Goal: Navigation & Orientation: Find specific page/section

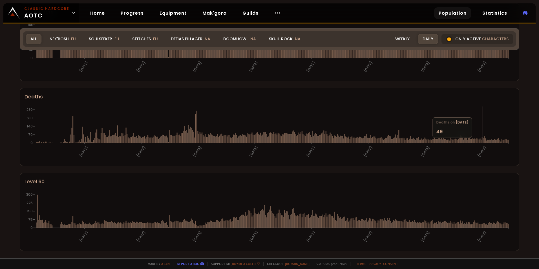
scroll to position [51, 0]
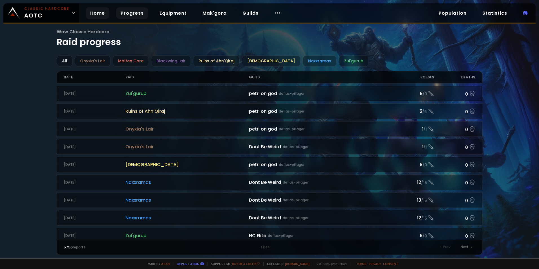
click at [95, 10] on link "Home" at bounding box center [98, 13] width 24 height 12
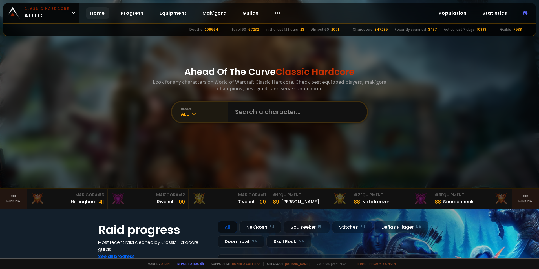
click at [197, 111] on div "realm All" at bounding box center [200, 112] width 56 height 20
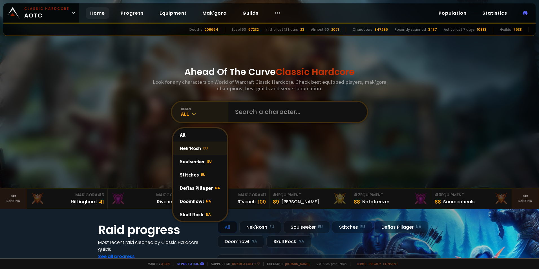
click at [201, 151] on div "Nek'Rosh EU" at bounding box center [200, 148] width 54 height 13
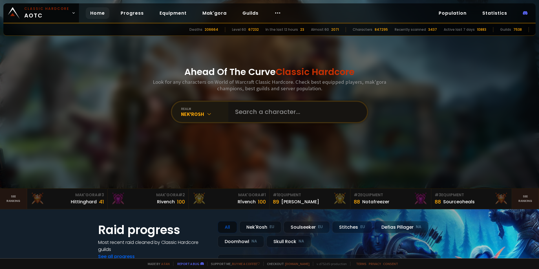
click at [254, 111] on input "text" at bounding box center [296, 112] width 129 height 20
click at [128, 14] on link "Progress" at bounding box center [132, 13] width 32 height 12
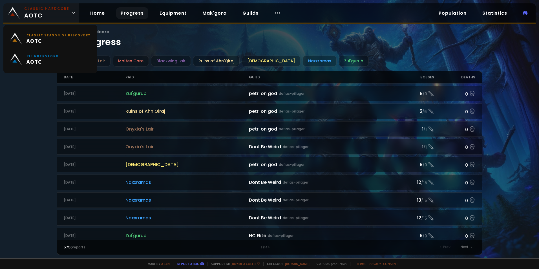
click at [72, 12] on icon at bounding box center [74, 13] width 4 height 4
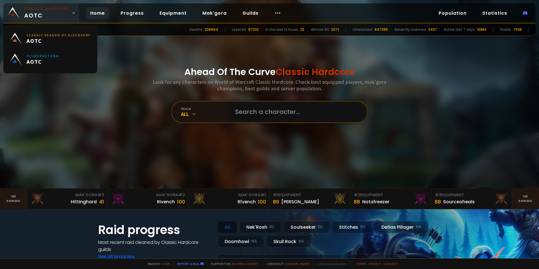
click at [54, 14] on span "Classic Hardcore AOTC" at bounding box center [46, 13] width 45 height 14
